Goal: Task Accomplishment & Management: Use online tool/utility

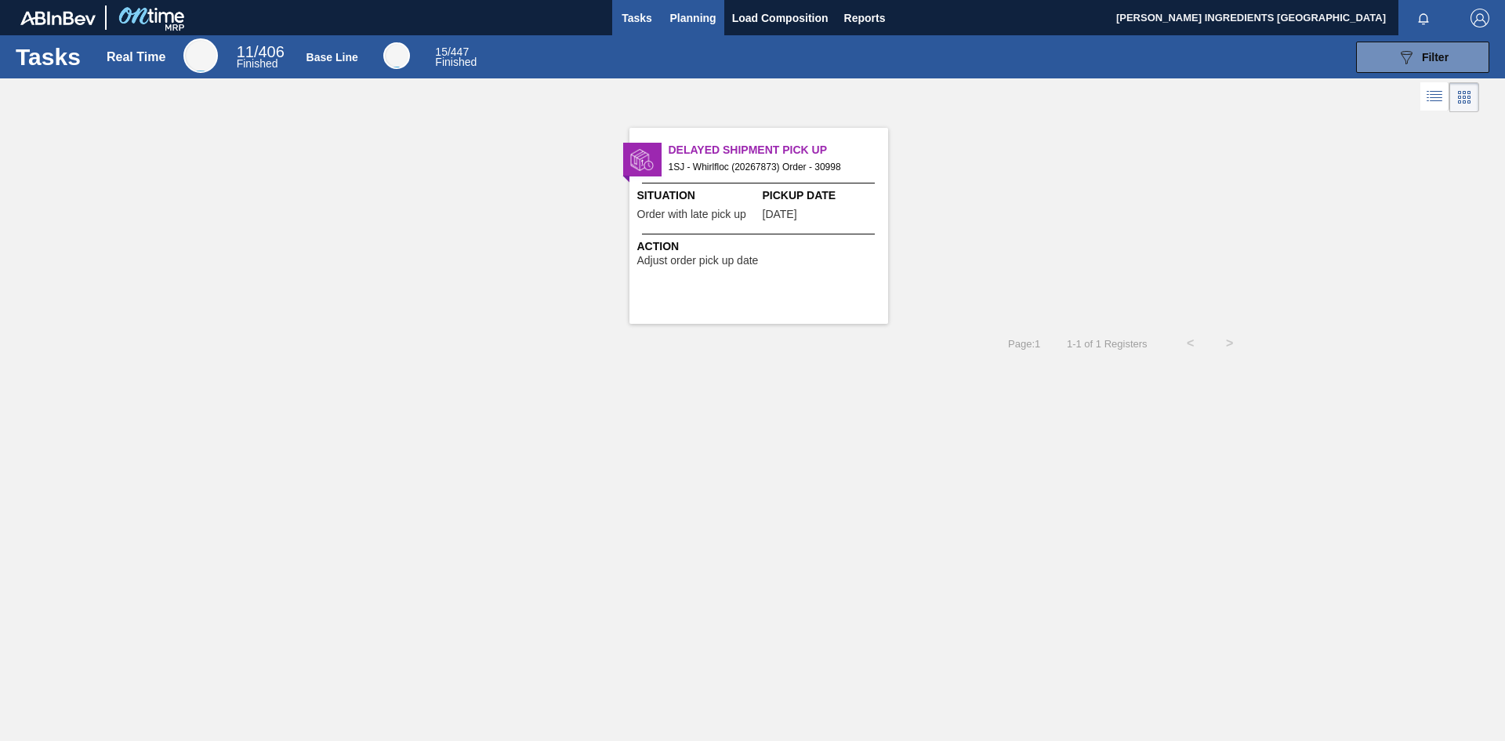
click at [689, 18] on span "Planning" at bounding box center [693, 18] width 46 height 19
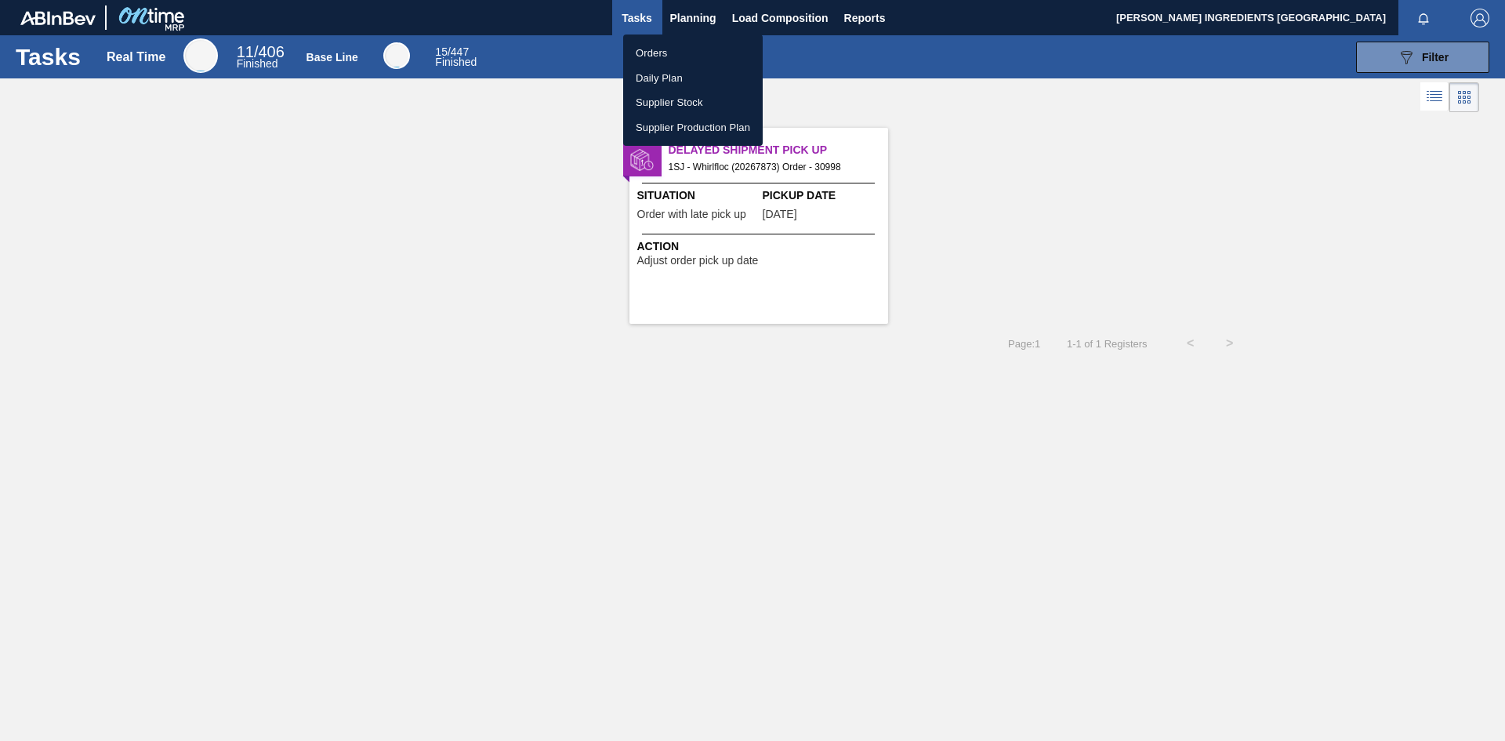
click at [666, 47] on li "Orders" at bounding box center [693, 53] width 140 height 25
